Goal: Check status

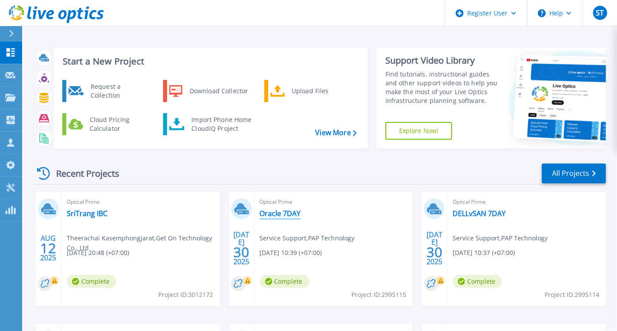
click at [279, 212] on link "Oracle 7DAY" at bounding box center [280, 213] width 41 height 9
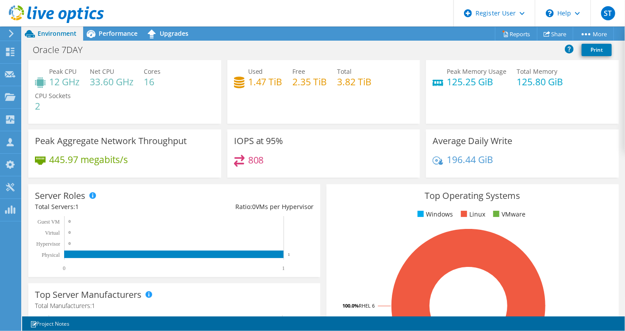
scroll to position [19, 0]
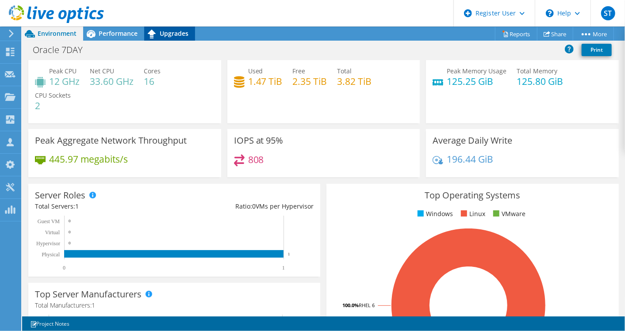
click at [176, 35] on span "Upgrades" at bounding box center [174, 33] width 29 height 8
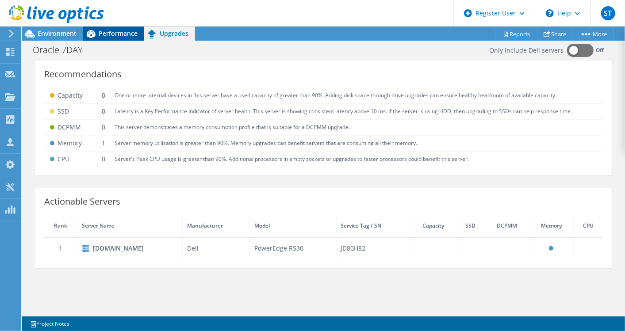
click at [132, 30] on span "Performance" at bounding box center [118, 33] width 39 height 8
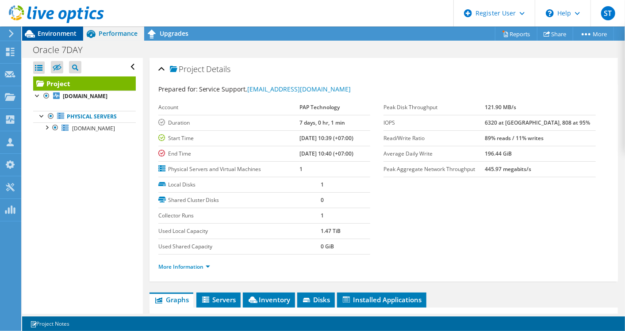
click at [55, 35] on span "Environment" at bounding box center [57, 33] width 39 height 8
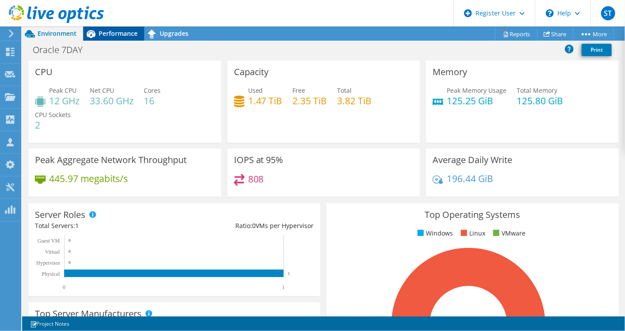
click at [113, 28] on div "Performance" at bounding box center [113, 34] width 61 height 14
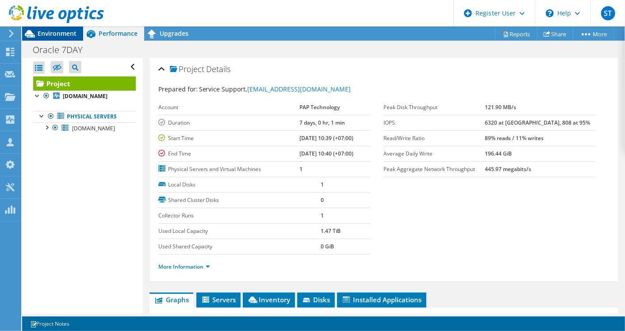
click at [63, 31] on span "Environment" at bounding box center [57, 33] width 39 height 8
